Goal: Transaction & Acquisition: Purchase product/service

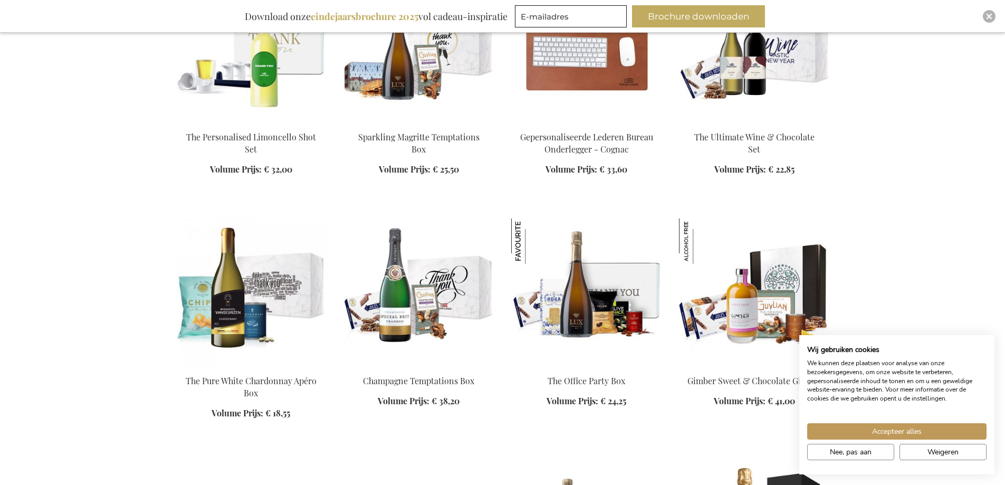
scroll to position [1160, 0]
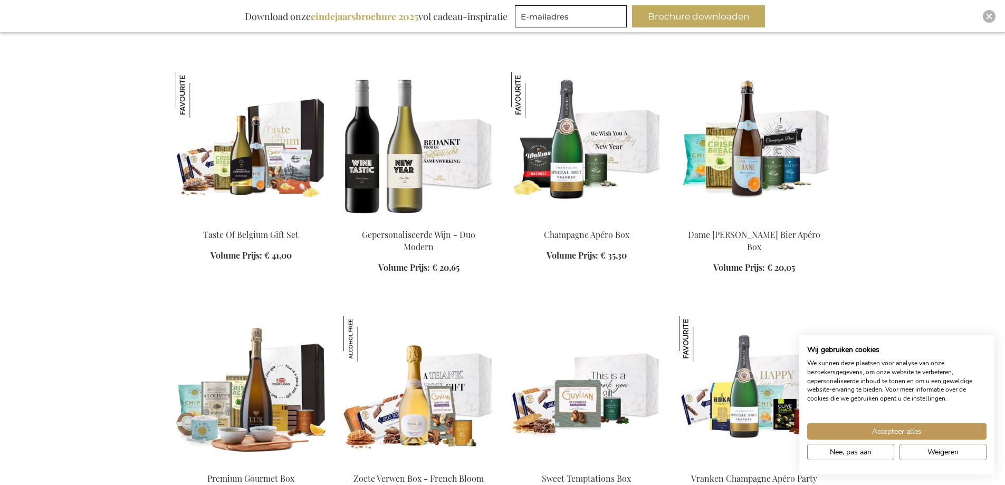
scroll to position [1952, 0]
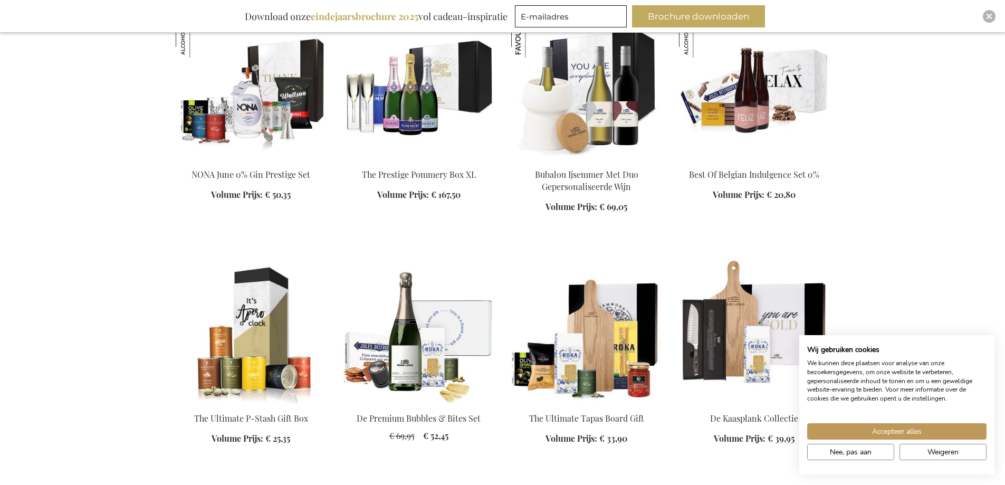
scroll to position [2743, 0]
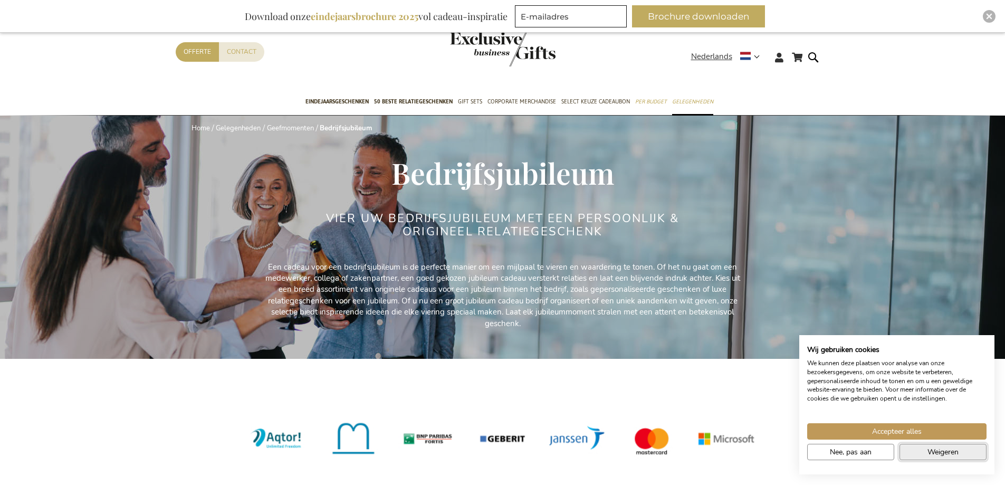
click at [953, 450] on span "Weigeren" at bounding box center [942, 451] width 31 height 11
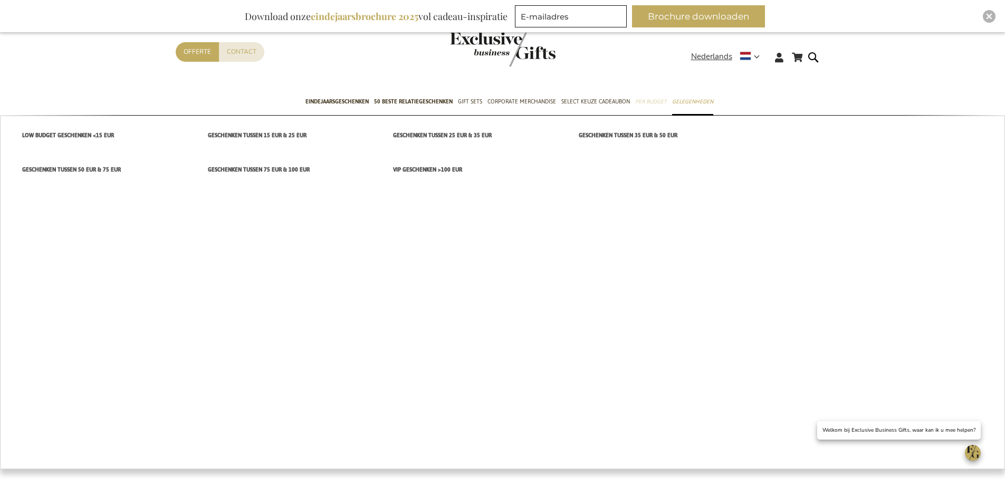
click at [656, 100] on span "Per Budget" at bounding box center [651, 101] width 32 height 11
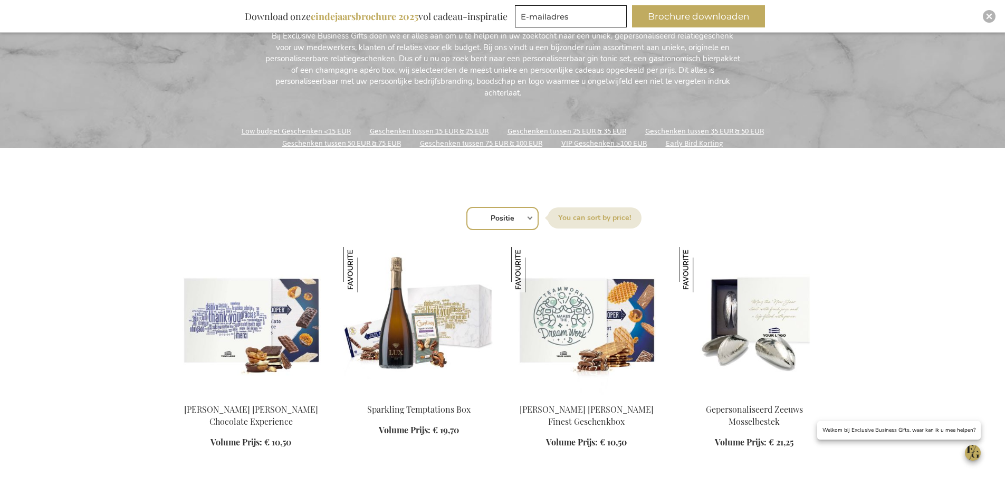
click at [463, 146] on link "Geschenken tussen 75 EUR & 100 EUR" at bounding box center [481, 143] width 122 height 14
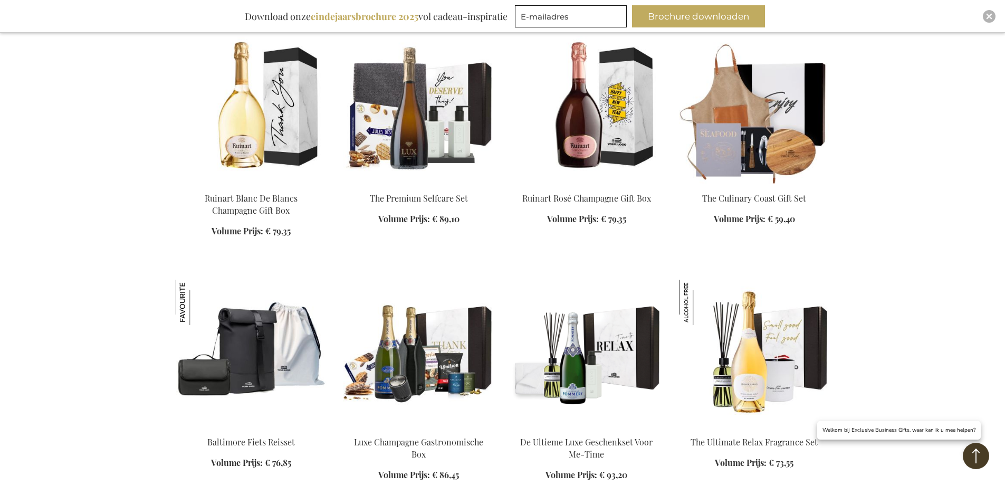
scroll to position [633, 0]
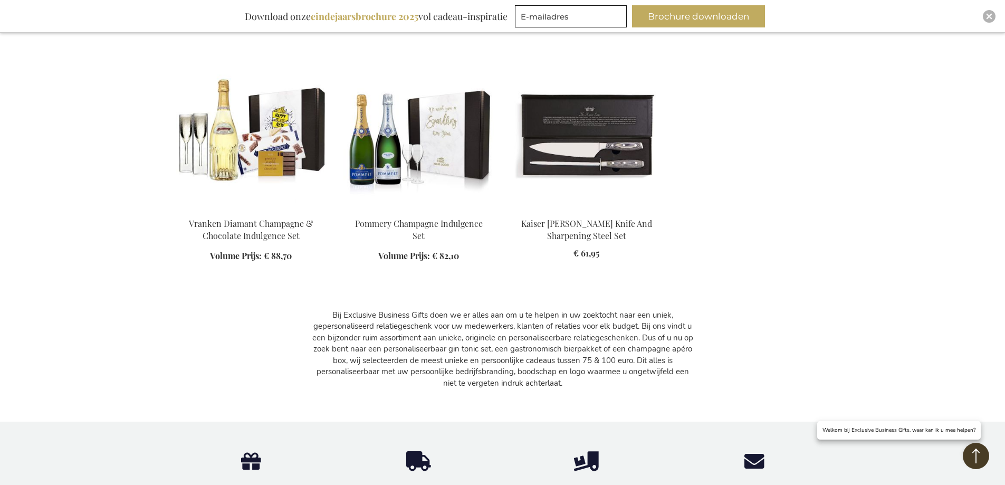
scroll to position [1582, 0]
